Goal: Find specific page/section: Find specific page/section

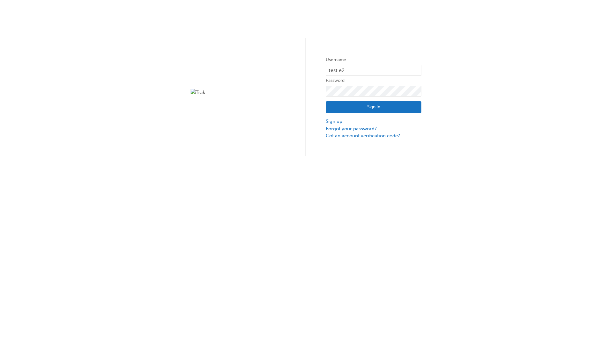
type input "test.e2e.user31"
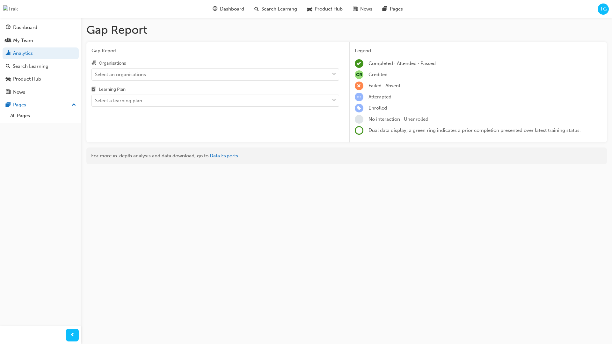
click at [96, 75] on input "Organisations Select an organisations" at bounding box center [95, 73] width 1 height 5
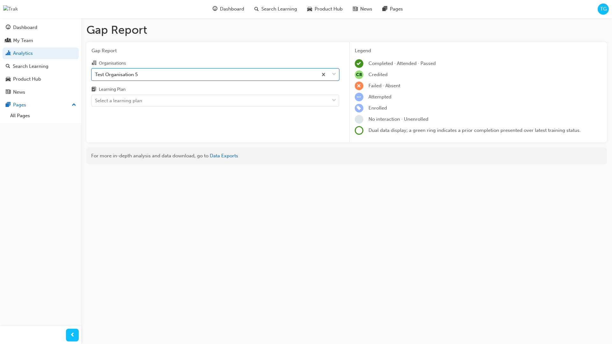
click at [96, 101] on input "Learning Plan Select a learning plan" at bounding box center [95, 100] width 1 height 5
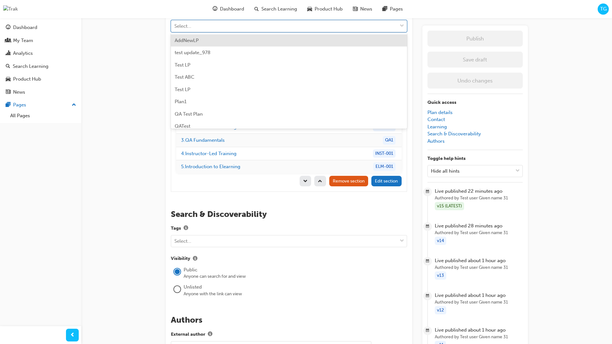
scroll to position [1, 1]
